Goal: Information Seeking & Learning: Learn about a topic

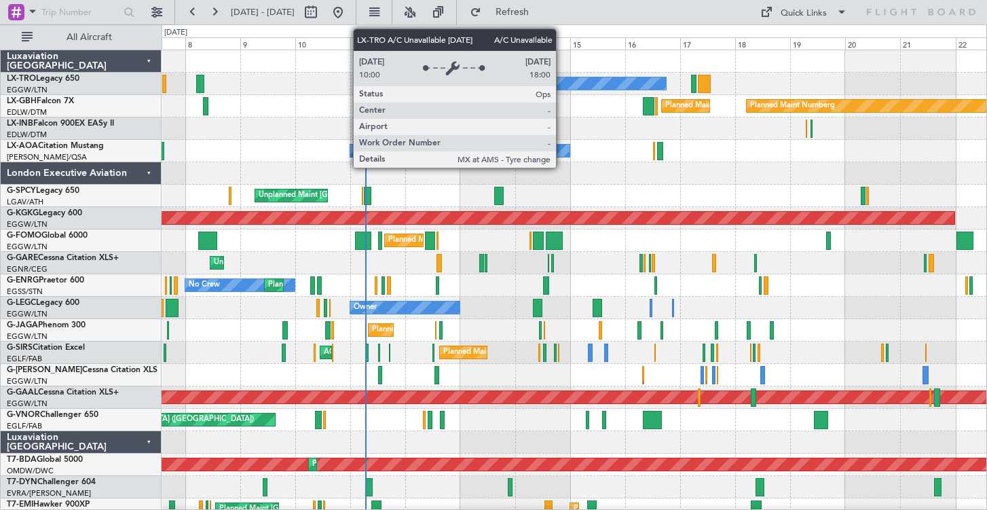
click at [562, 88] on div "A/C Unavailable" at bounding box center [575, 83] width 183 height 12
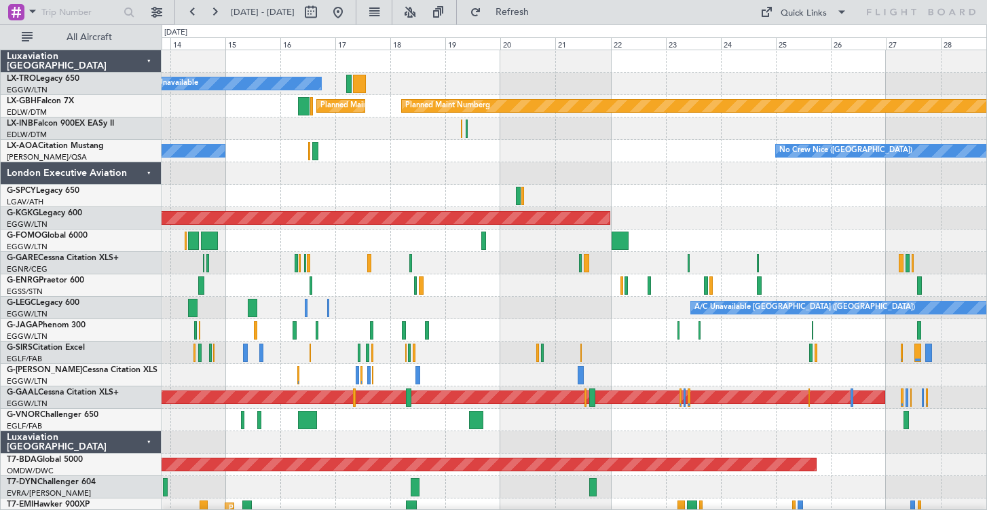
click at [562, 318] on div "A/C Unavailable [GEOGRAPHIC_DATA] ([GEOGRAPHIC_DATA]) Planned Maint [GEOGRAPHIC…" at bounding box center [574, 308] width 825 height 22
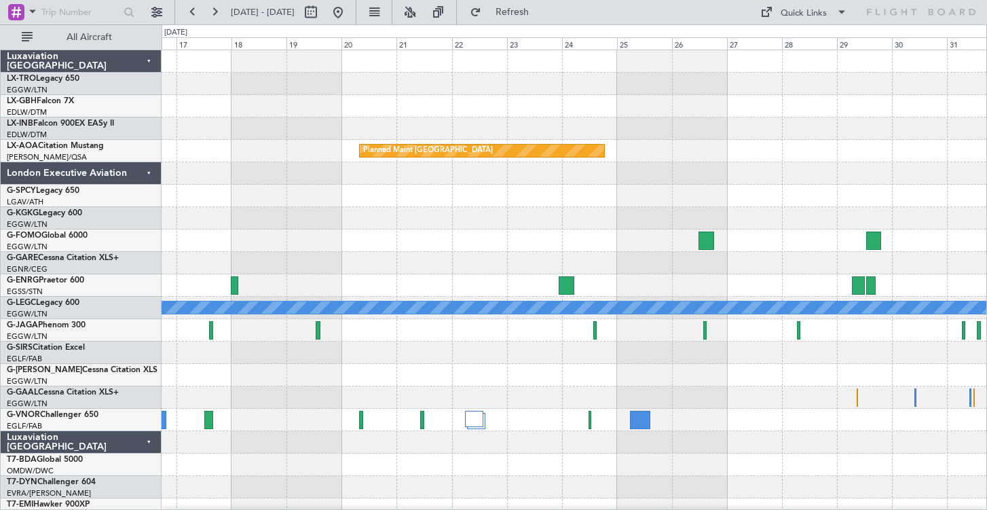
click at [384, 213] on div at bounding box center [574, 218] width 825 height 22
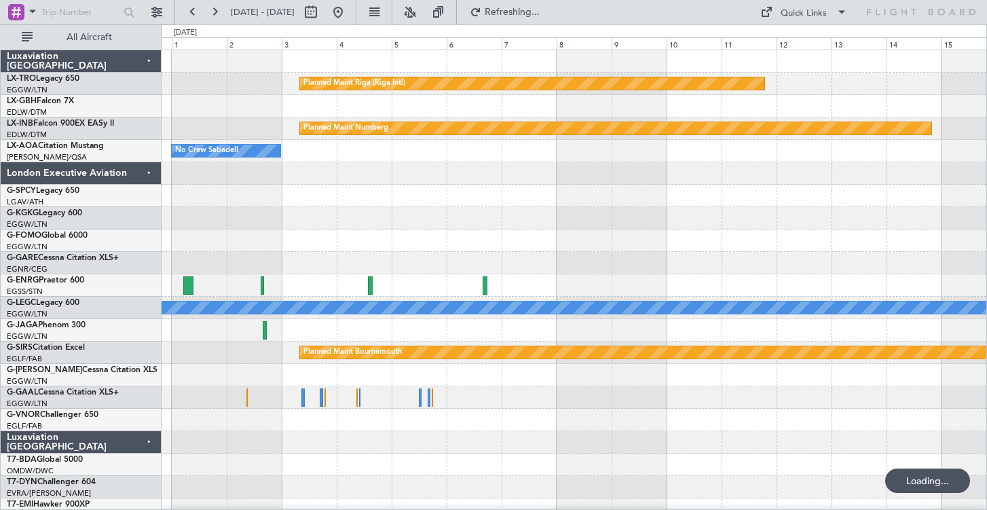
click at [500, 225] on div at bounding box center [574, 218] width 825 height 22
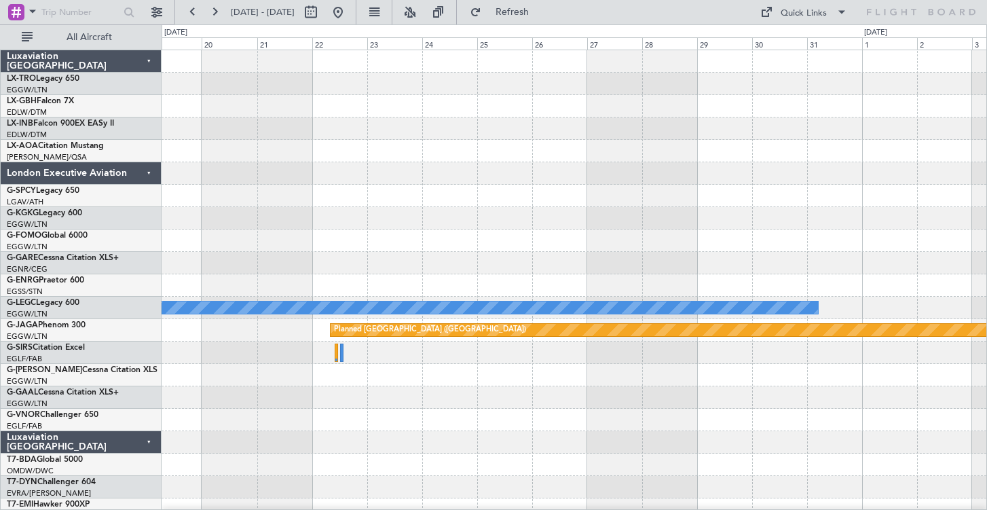
click at [659, 224] on div at bounding box center [574, 218] width 825 height 22
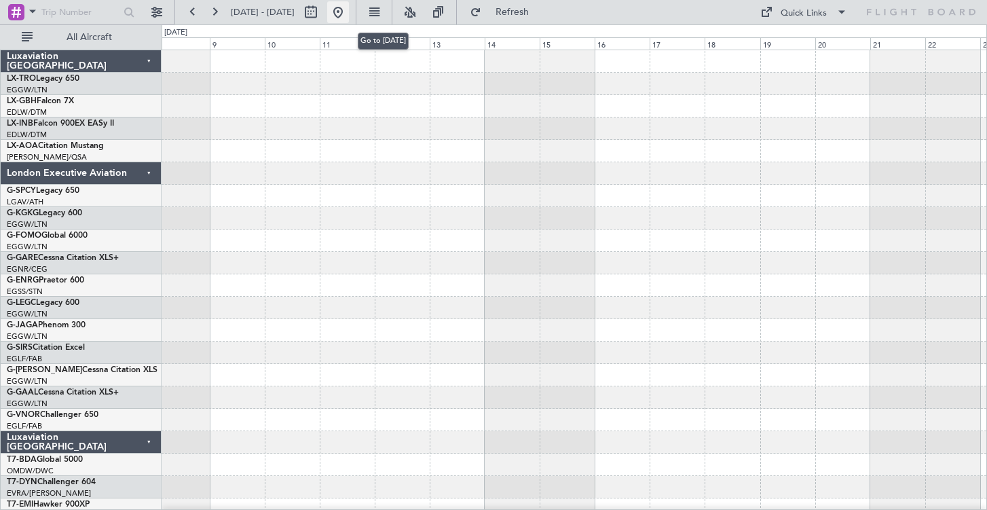
click at [349, 7] on button at bounding box center [338, 12] width 22 height 22
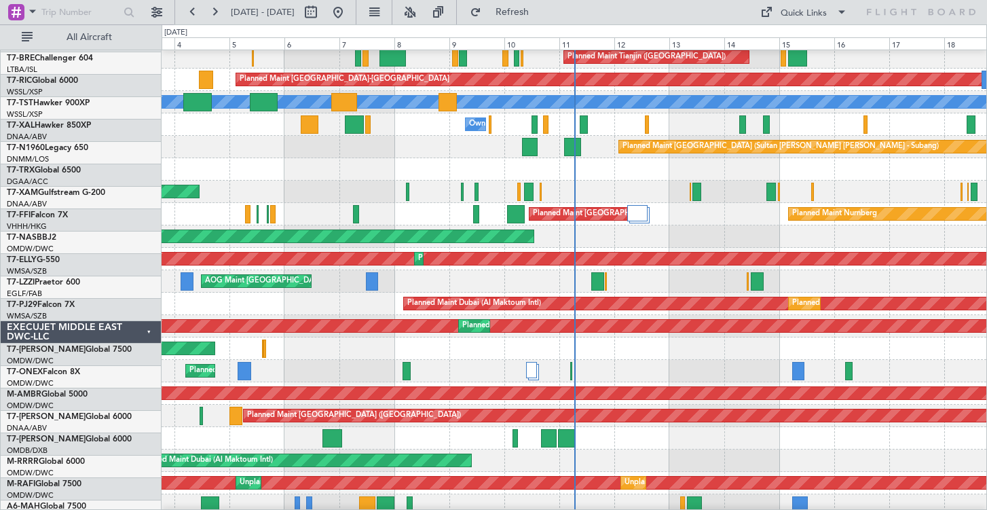
scroll to position [667, 0]
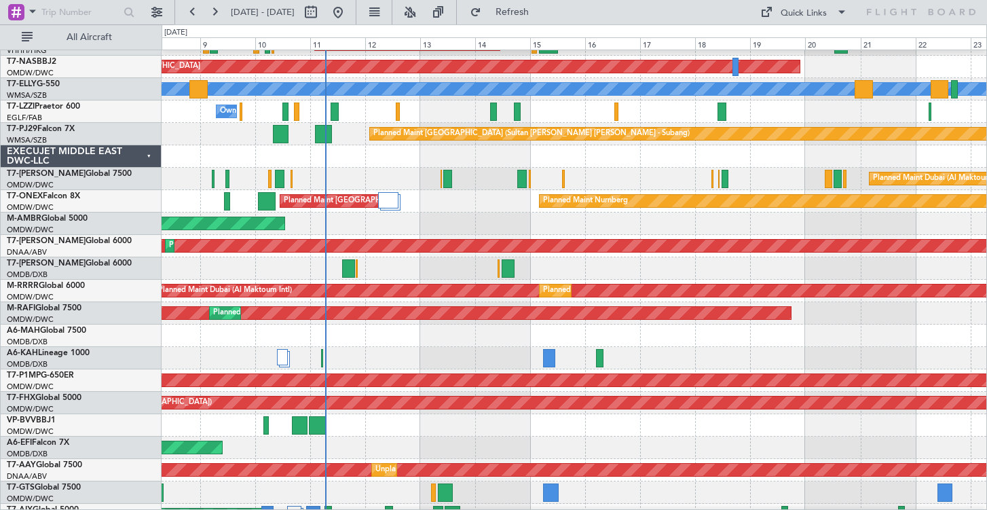
click at [691, 358] on div "Planned Maint Dubai (Al Maktoum Intl)" at bounding box center [574, 358] width 825 height 22
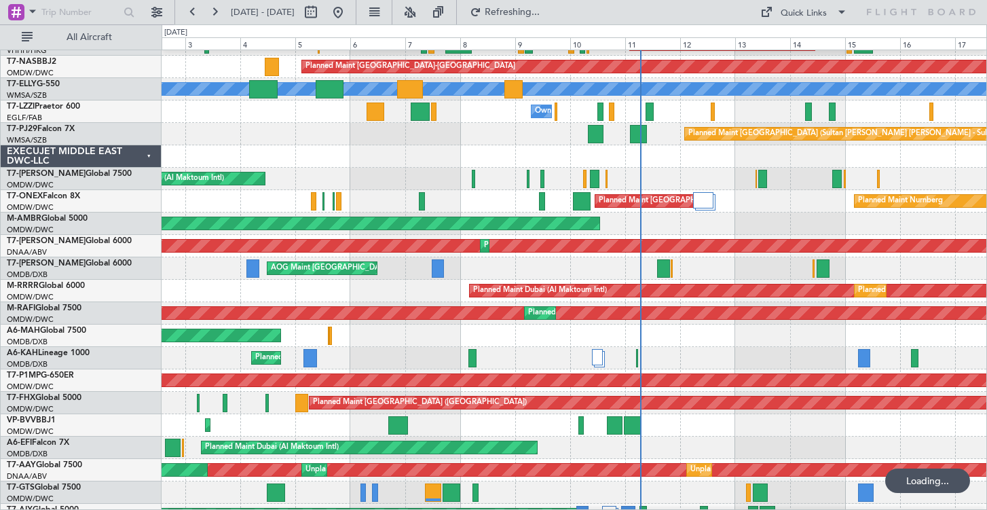
click at [714, 348] on div "Planned Maint Dubai (Al Maktoum Intl) No Crew" at bounding box center [574, 358] width 825 height 22
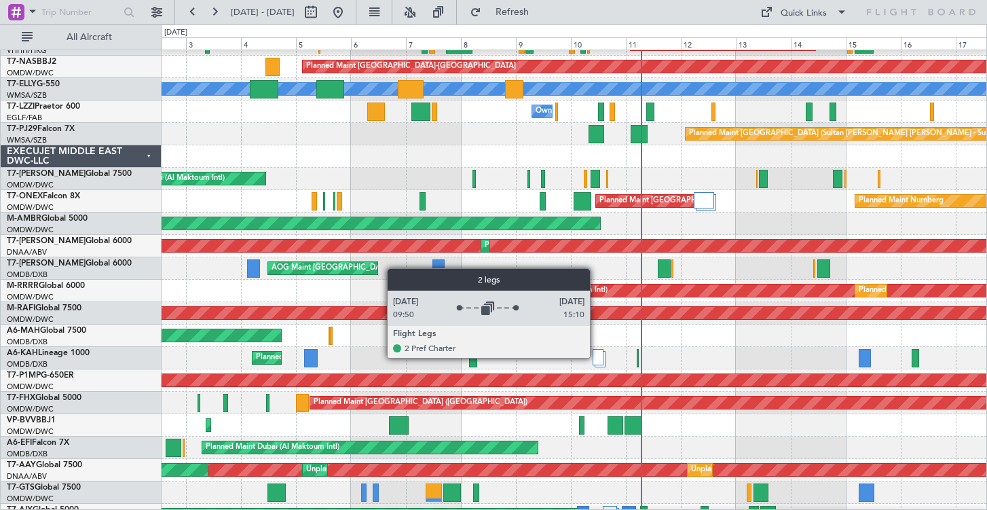
click at [596, 357] on div at bounding box center [598, 357] width 11 height 16
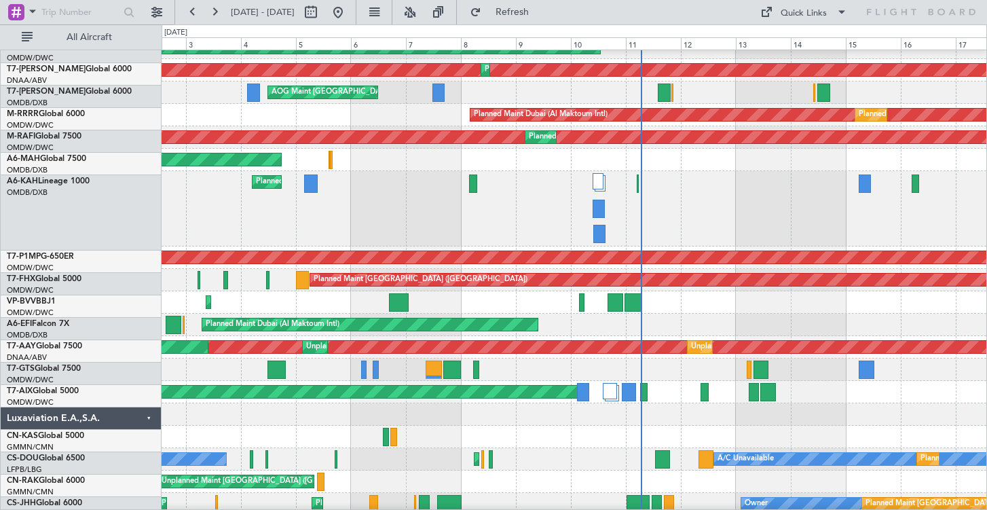
scroll to position [843, 0]
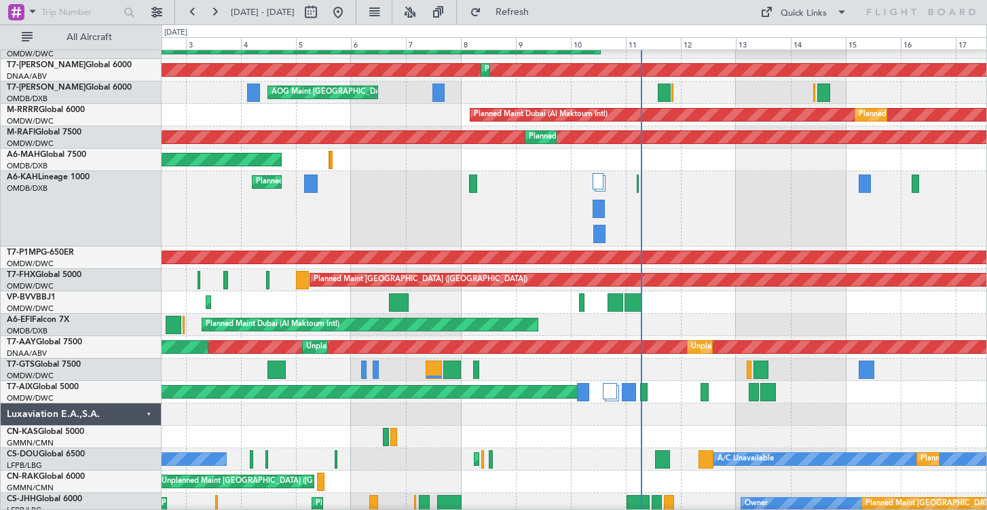
click at [613, 393] on div at bounding box center [610, 391] width 15 height 16
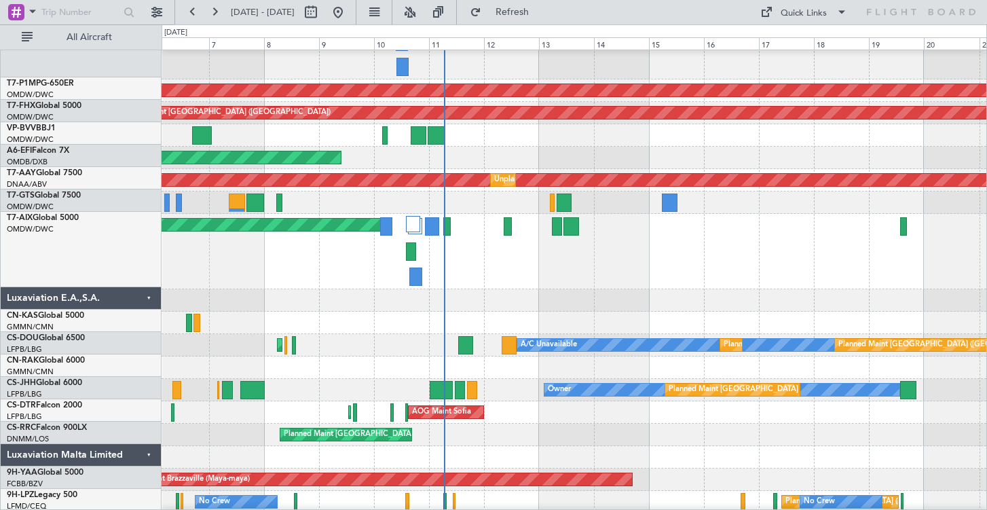
scroll to position [1011, 0]
click at [643, 438] on div "Planned Maint [GEOGRAPHIC_DATA] ([GEOGRAPHIC_DATA])" at bounding box center [574, 435] width 825 height 22
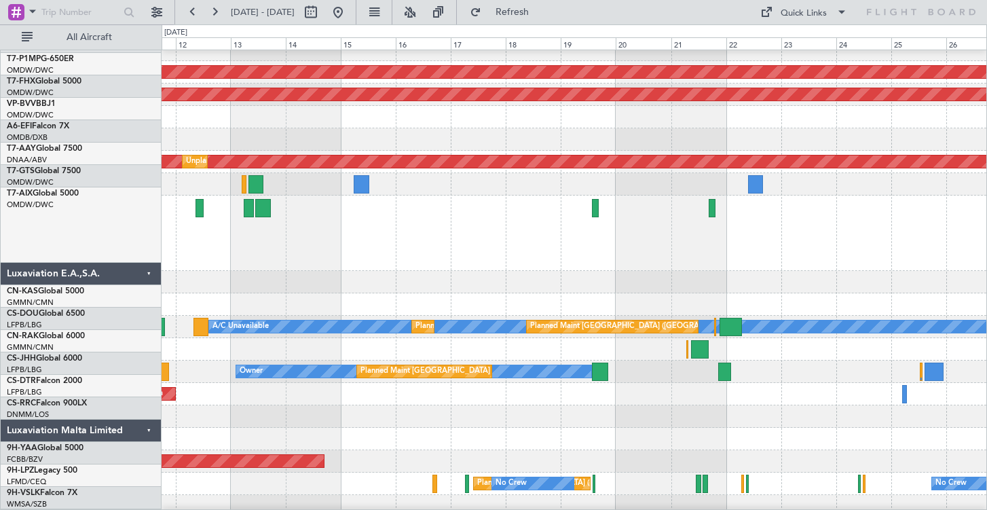
scroll to position [1003, 0]
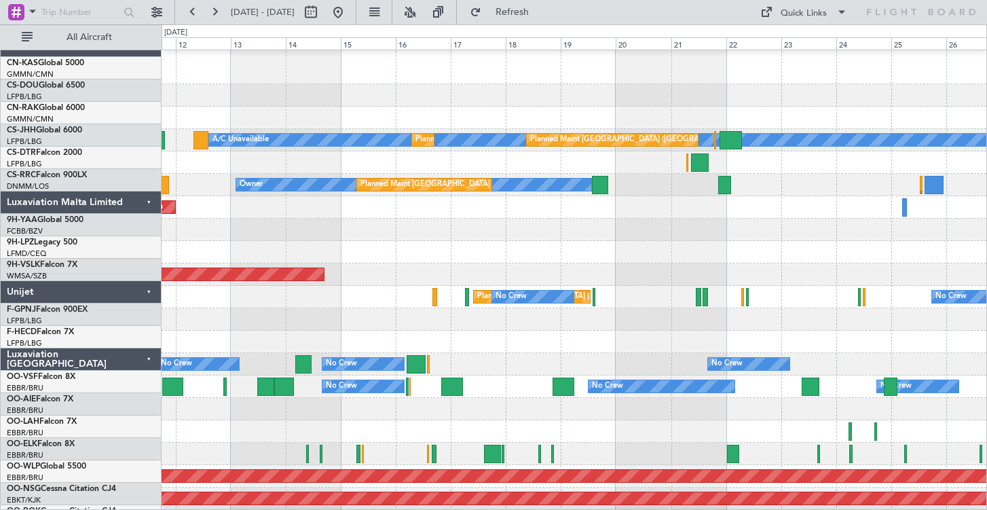
scroll to position [1243, 0]
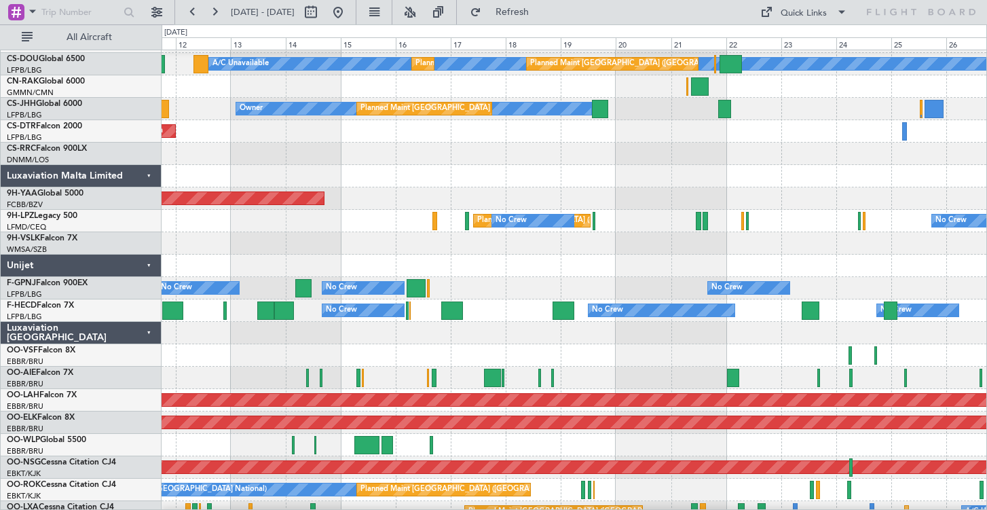
click at [147, 331] on div "Luxaviation [GEOGRAPHIC_DATA]" at bounding box center [81, 333] width 161 height 22
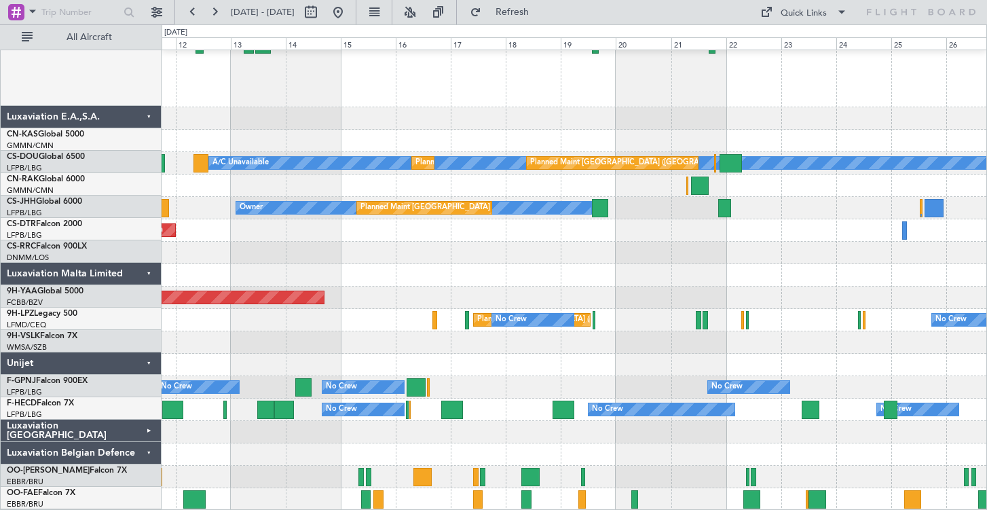
scroll to position [1167, 0]
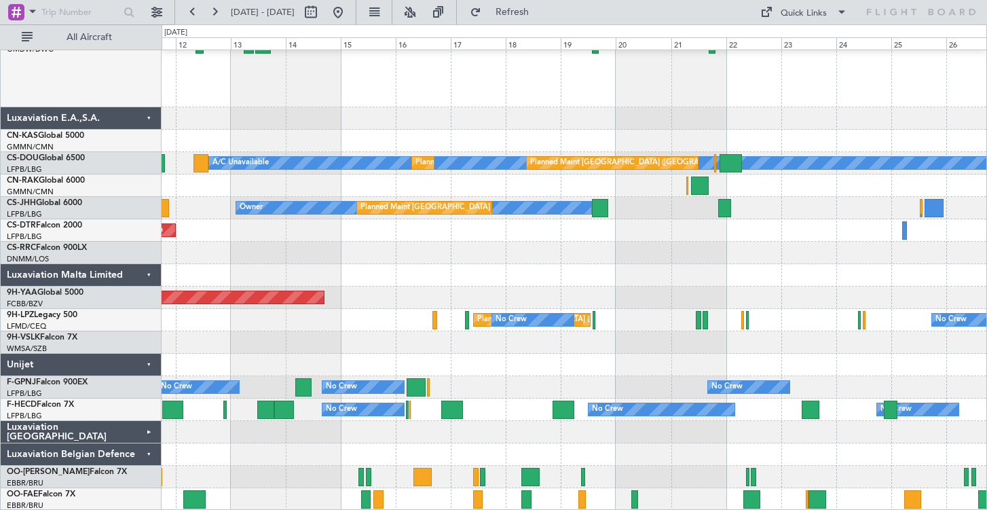
click at [147, 331] on div "9H-VSLK Falcon 7X" at bounding box center [84, 337] width 154 height 12
click at [141, 456] on div "Luxaviation Belgian Defence" at bounding box center [81, 454] width 161 height 22
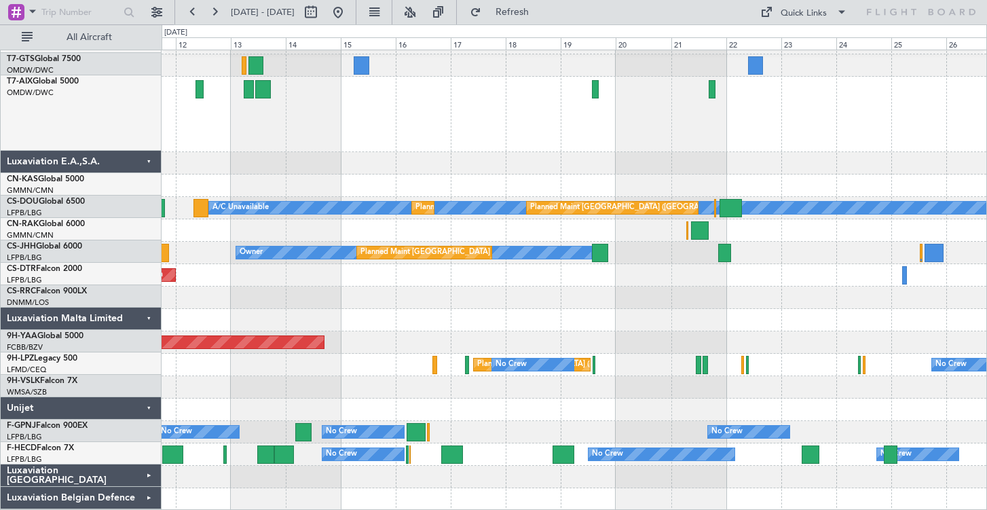
scroll to position [1122, 0]
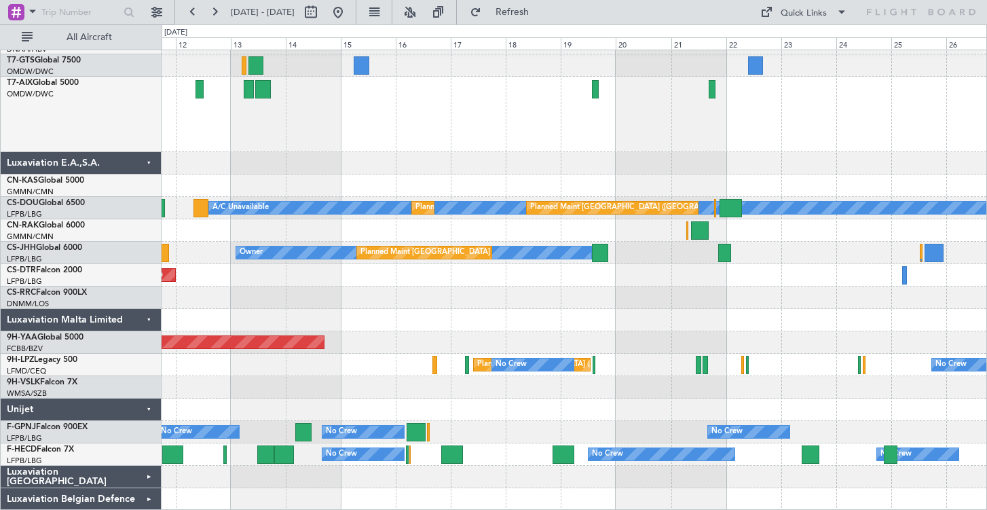
click at [146, 407] on div "Unijet" at bounding box center [81, 410] width 161 height 22
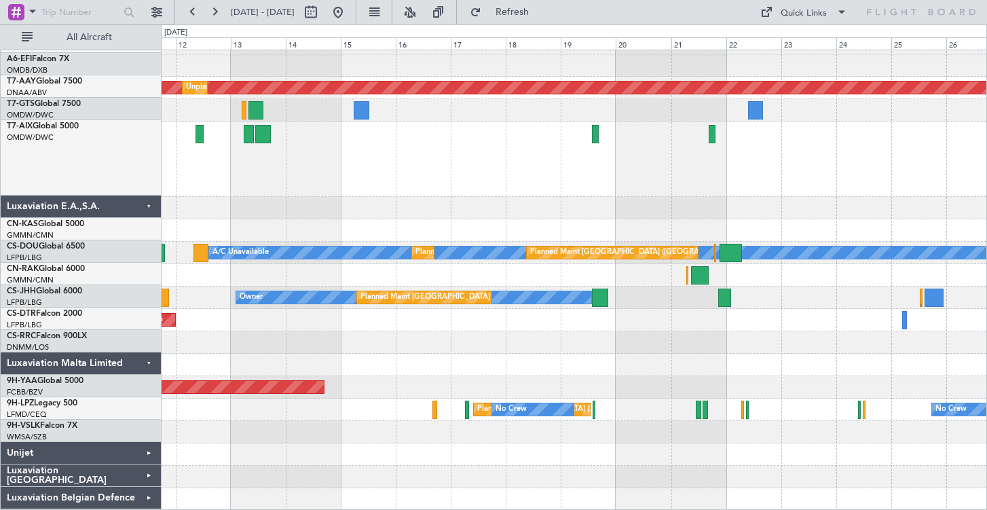
scroll to position [1077, 0]
click at [151, 366] on div "Luxaviation Malta Limited" at bounding box center [81, 365] width 161 height 22
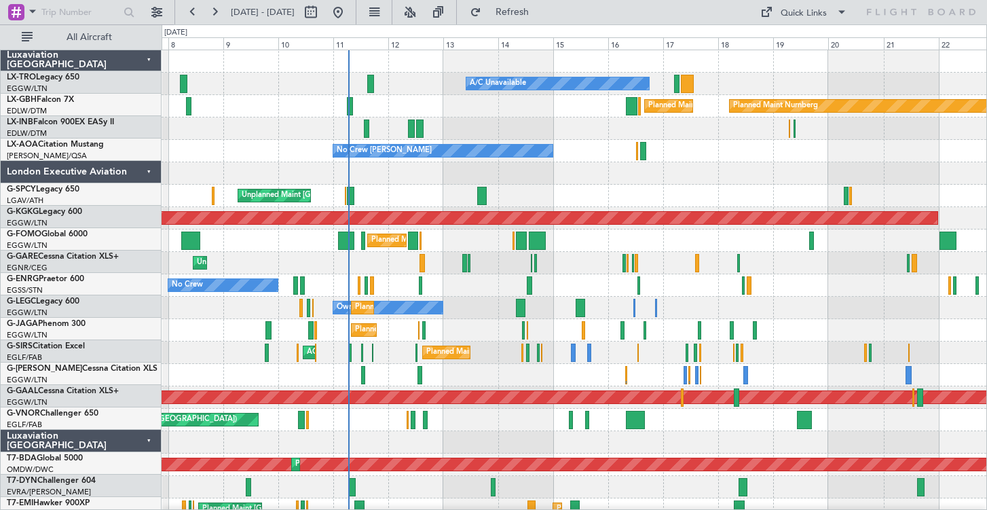
scroll to position [0, 0]
